Goal: Task Accomplishment & Management: Manage account settings

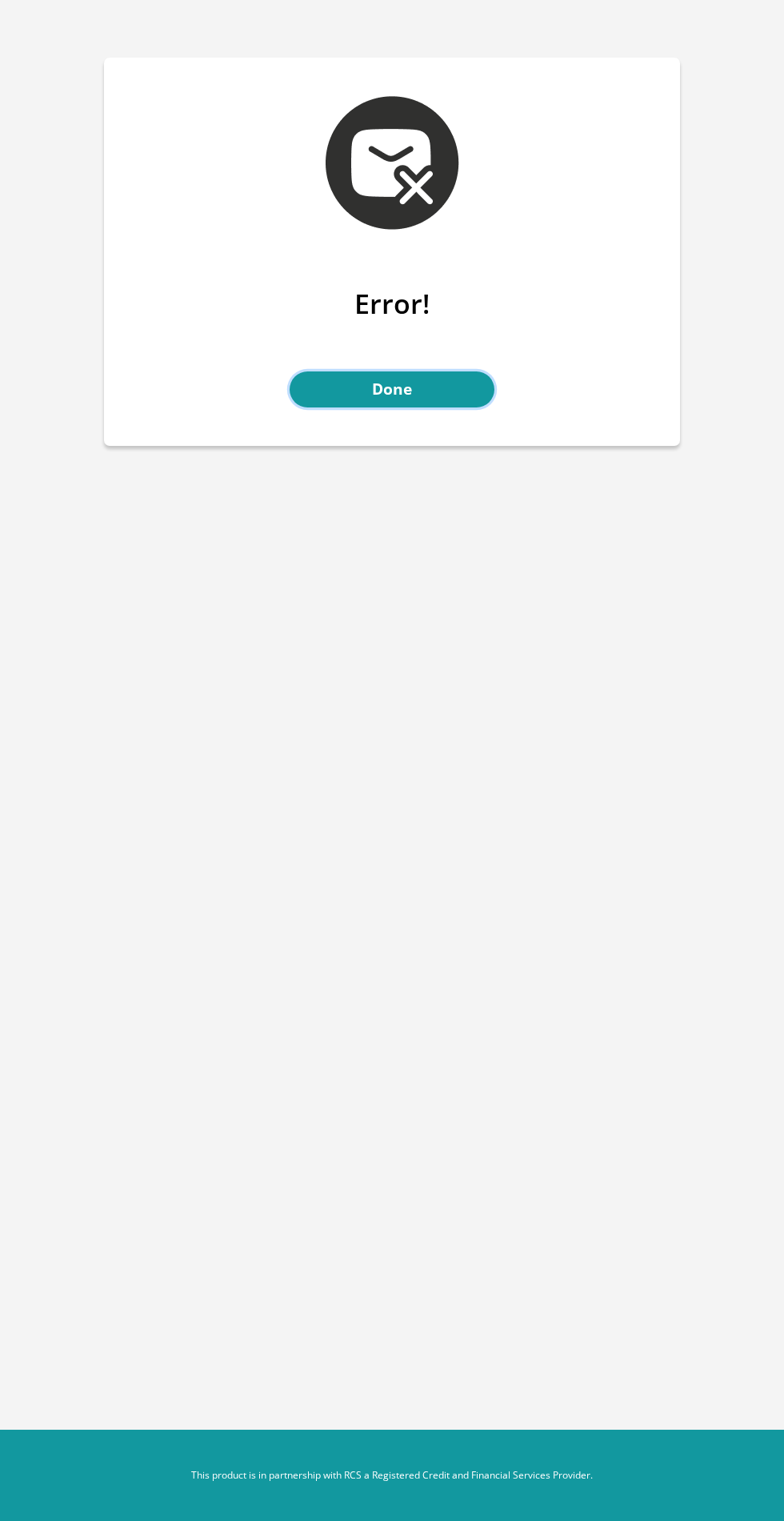
click at [392, 397] on link "Done" at bounding box center [392, 390] width 205 height 36
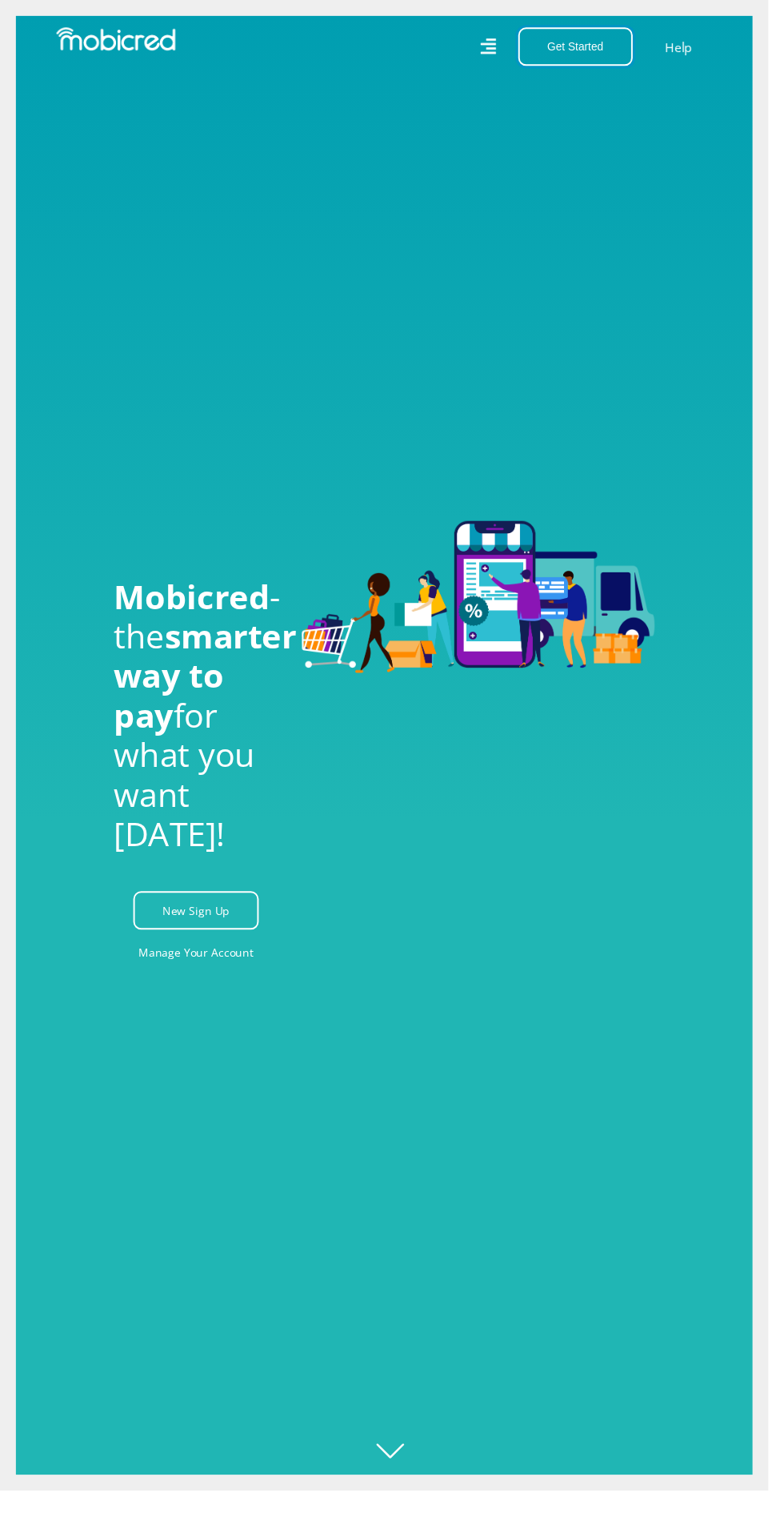
click at [592, 46] on button "Get Started" at bounding box center [587, 48] width 117 height 39
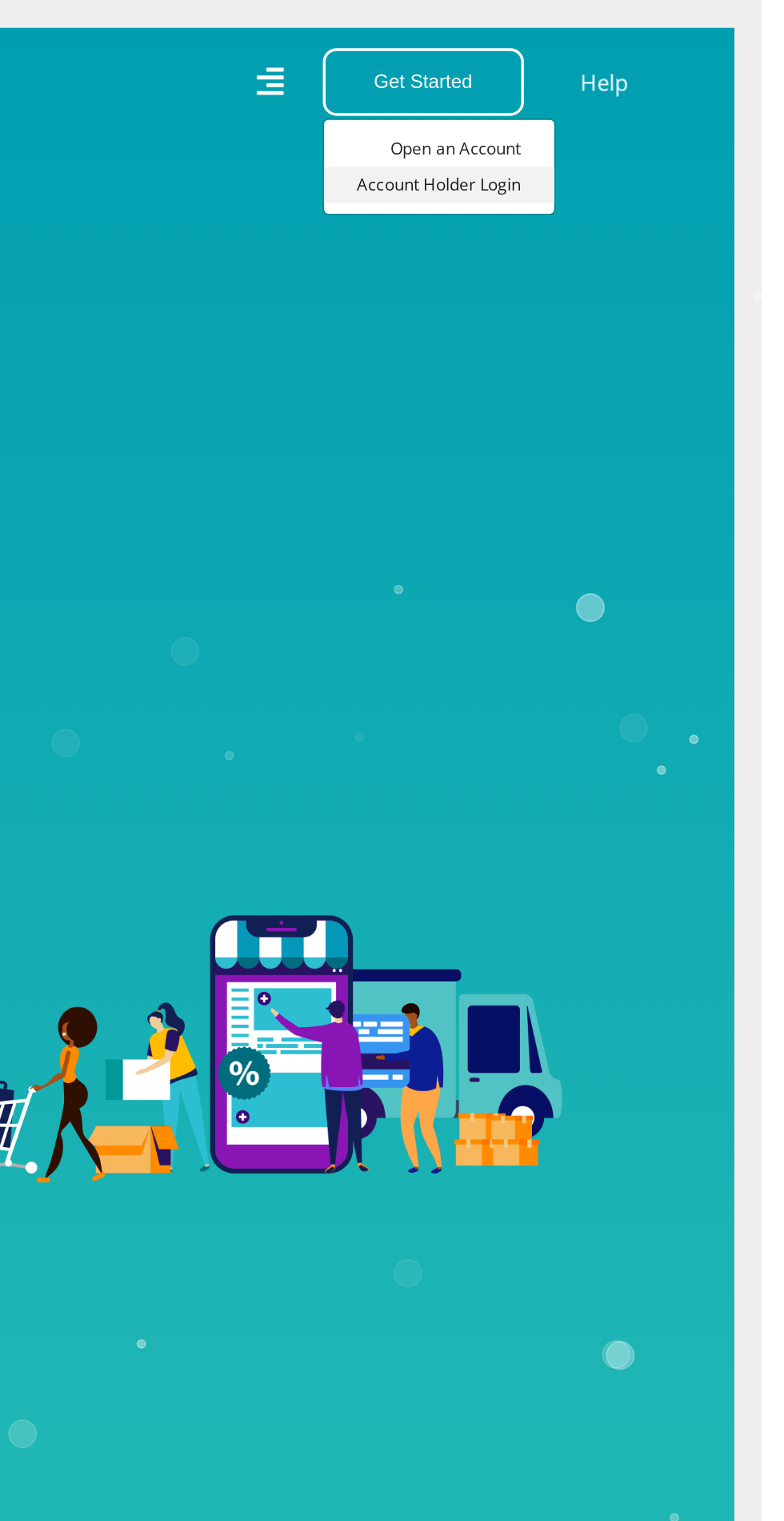
click at [601, 112] on link "Account Holder Login" at bounding box center [596, 107] width 133 height 21
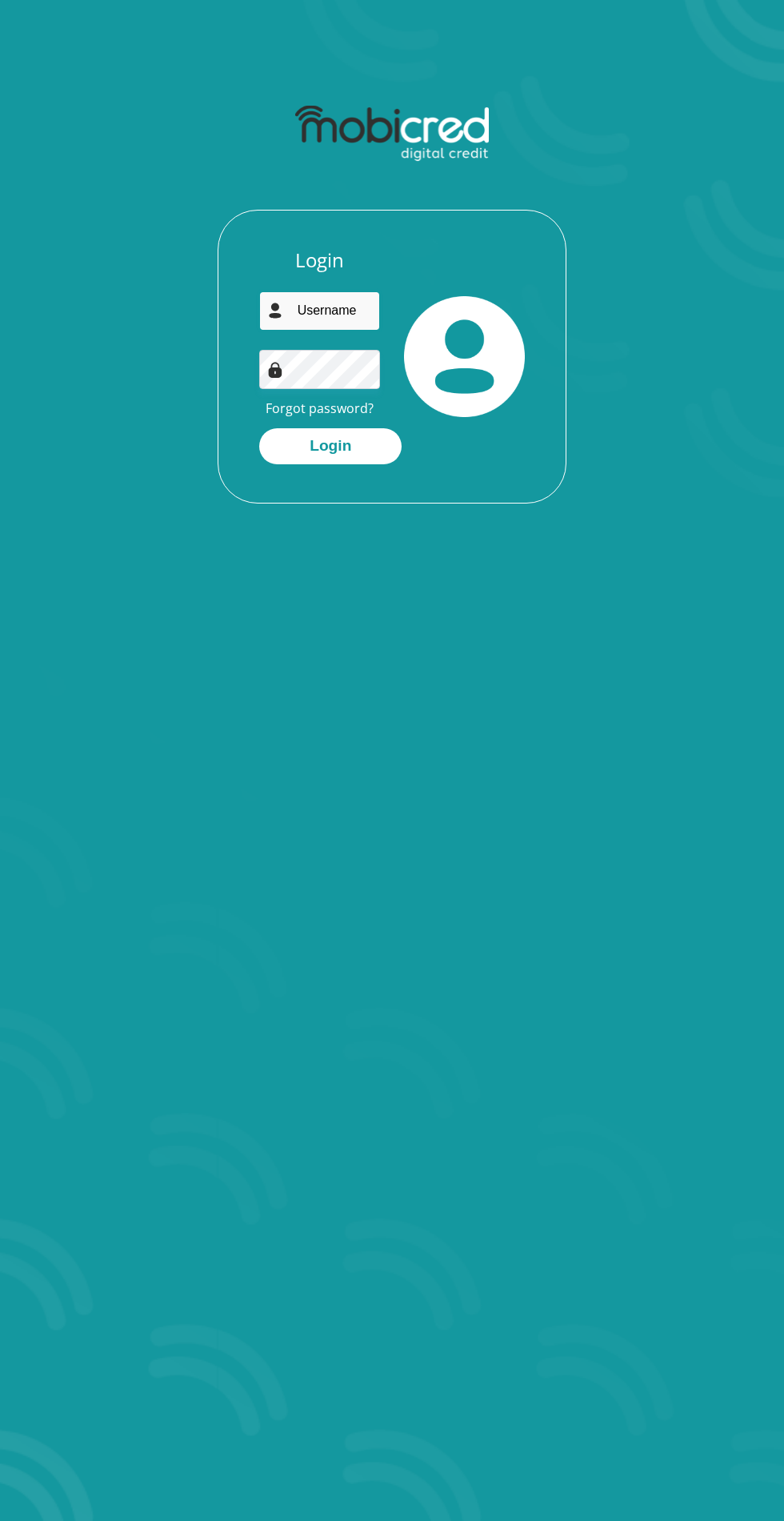
click at [309, 309] on input "email" at bounding box center [319, 311] width 120 height 39
type input "annekutumela1990@gmail.com"
click at [259, 428] on button "Login" at bounding box center [330, 446] width 143 height 36
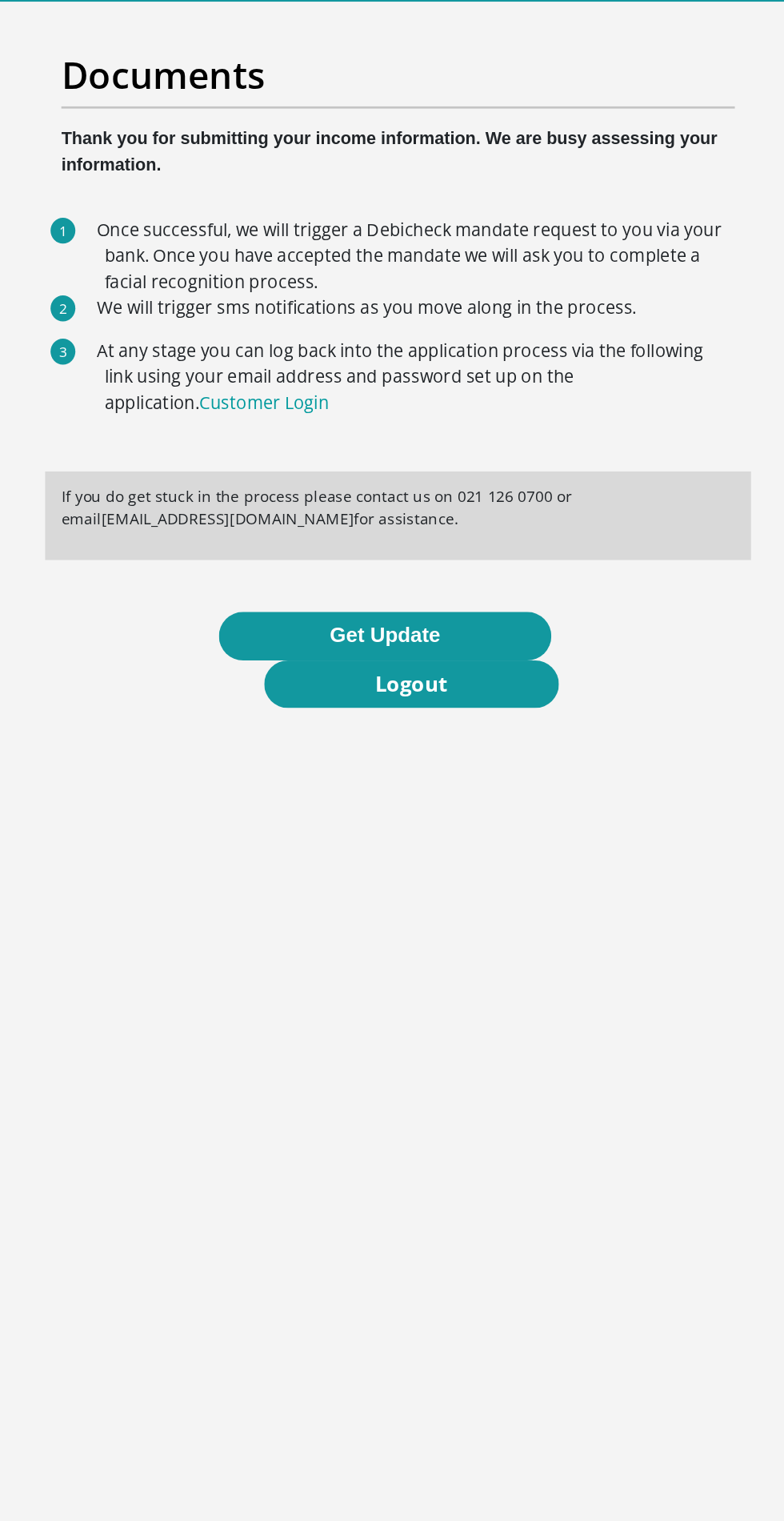
click at [444, 568] on button "Get Update" at bounding box center [382, 580] width 246 height 36
